Goal: Transaction & Acquisition: Book appointment/travel/reservation

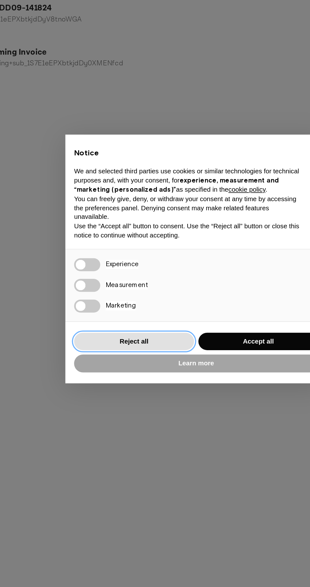
click at [129, 339] on button "Reject all" at bounding box center [119, 342] width 70 height 10
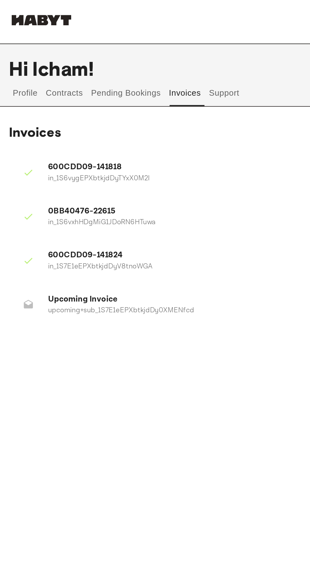
click at [134, 47] on button "Support" at bounding box center [129, 53] width 19 height 15
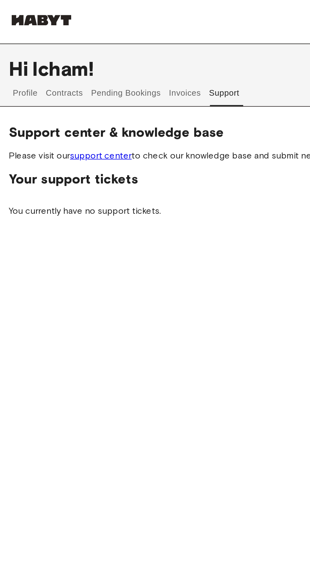
click at [113, 56] on button "Invoices" at bounding box center [107, 53] width 20 height 15
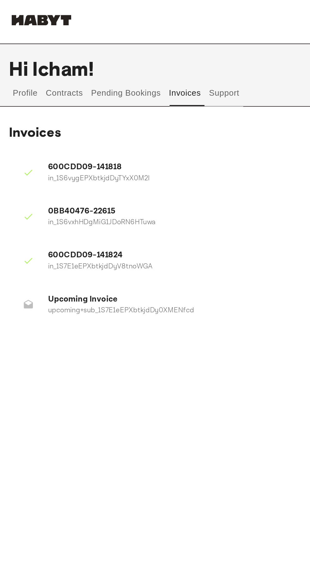
click at [100, 53] on button "Invoices" at bounding box center [107, 53] width 20 height 15
click at [83, 56] on button "Pending Bookings" at bounding box center [73, 53] width 42 height 15
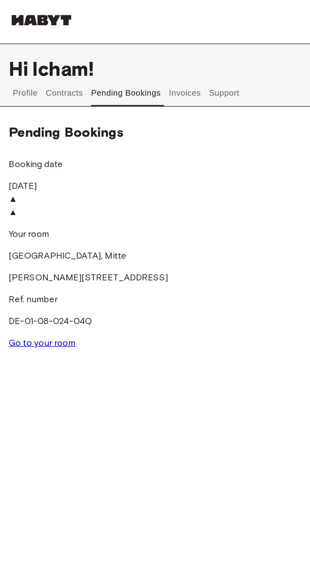
click at [48, 56] on button "Contracts" at bounding box center [37, 53] width 23 height 15
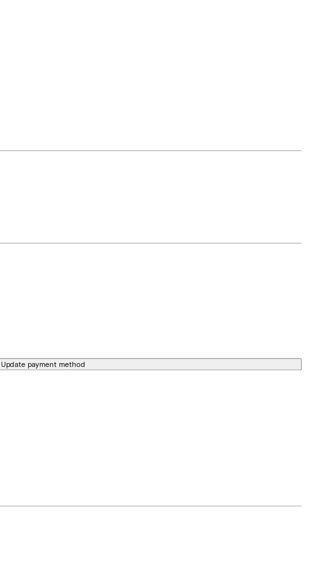
scroll to position [23, 0]
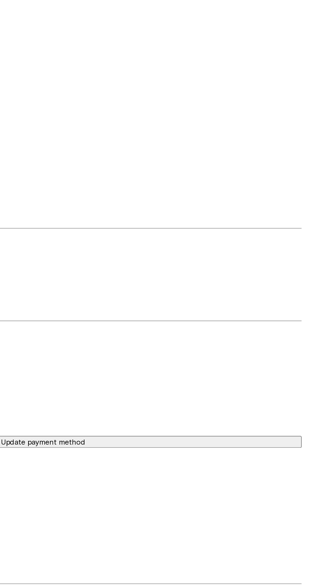
click at [33, 139] on link "See Listing" at bounding box center [19, 136] width 28 height 6
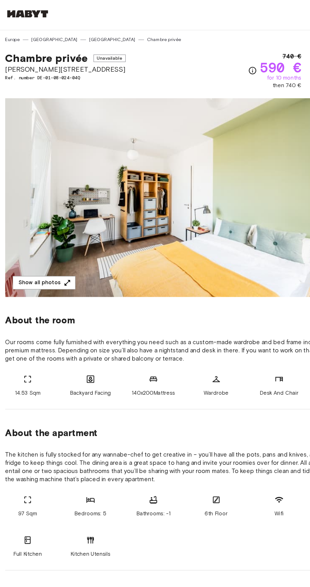
click at [254, 173] on img at bounding box center [155, 167] width 295 height 168
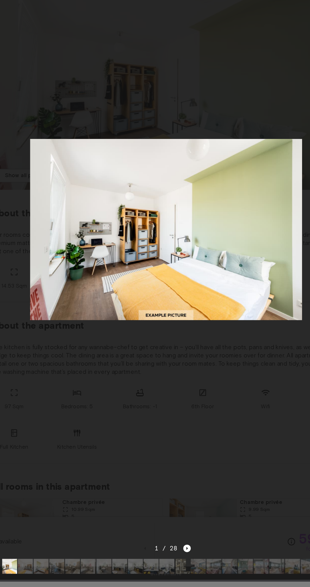
click at [87, 168] on div at bounding box center [154, 285] width 297 height 532
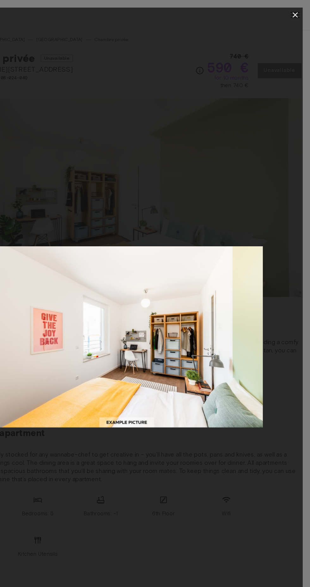
click at [295, 14] on icon "button" at bounding box center [297, 12] width 4 height 4
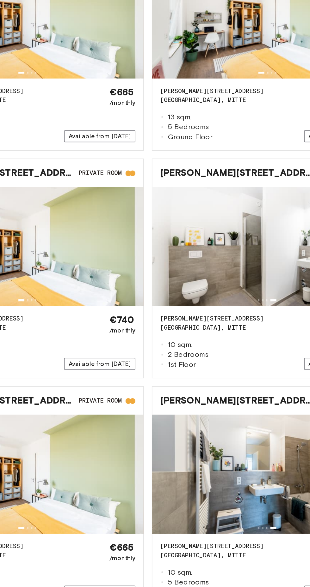
scroll to position [1183, 0]
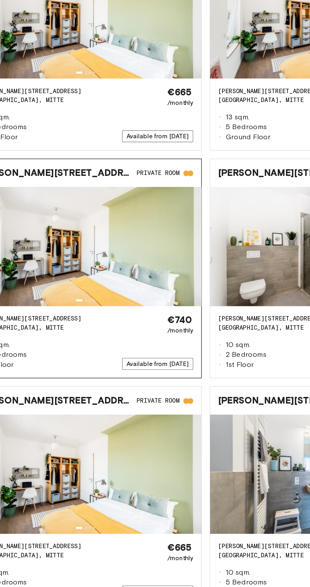
click at [111, 414] on div "€740 /monthly Available from Dec 4, 2025" at bounding box center [124, 431] width 45 height 35
